Goal: Task Accomplishment & Management: Manage account settings

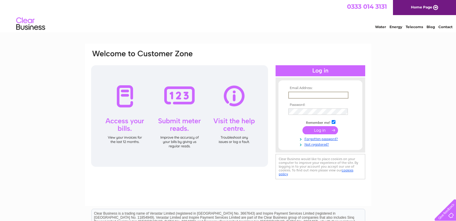
click at [314, 96] on input "text" at bounding box center [319, 94] width 60 height 7
type input "[EMAIL_ADDRESS][DOMAIN_NAME]"
click at [303, 126] on input "submit" at bounding box center [321, 130] width 36 height 8
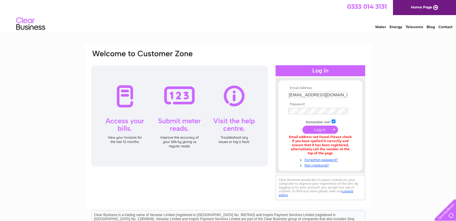
click at [333, 93] on input "[EMAIL_ADDRESS][DOMAIN_NAME]" at bounding box center [319, 94] width 60 height 6
click at [333, 93] on input "[EMAIL_ADDRESS][DOMAIN_NAME]" at bounding box center [319, 94] width 60 height 7
click at [409, 80] on div "Email Address: [EMAIL_ADDRESS][DOMAIN_NAME] Password:" at bounding box center [228, 174] width 456 height 263
